Goal: Information Seeking & Learning: Learn about a topic

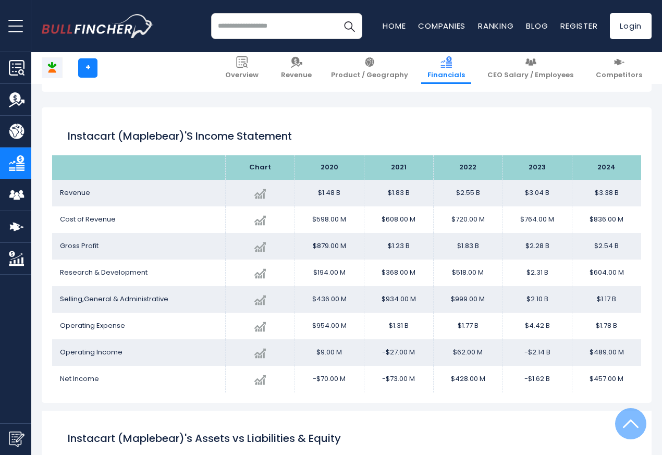
scroll to position [564, 0]
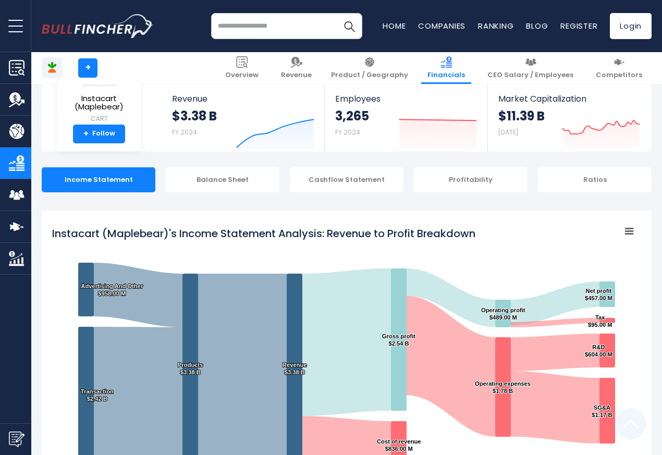
scroll to position [564, 0]
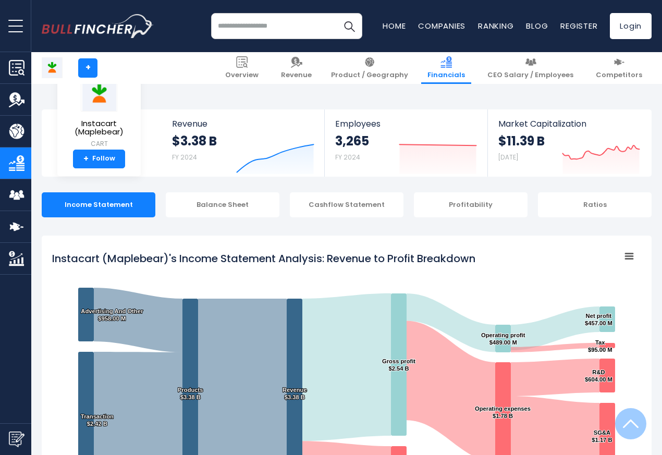
scroll to position [564, 0]
